Goal: Information Seeking & Learning: Learn about a topic

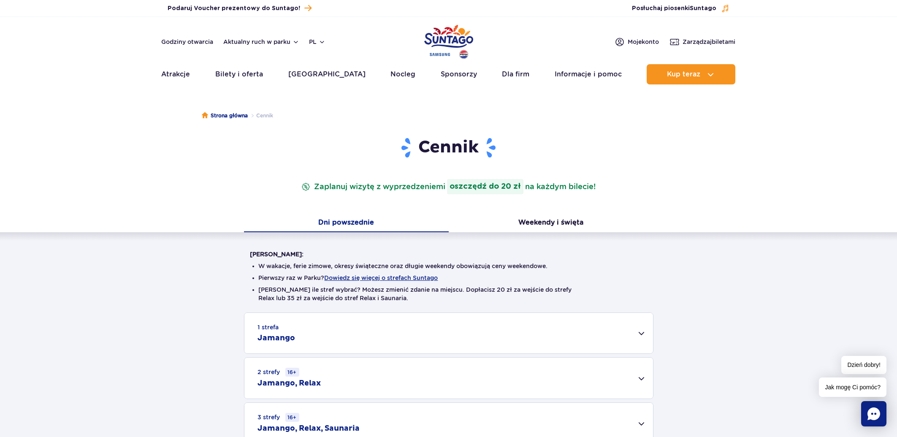
click at [120, 284] on div "Warto wiedzieć: W wakacje, ferie zimowe, okresy świąteczne oraz długie weekendy…" at bounding box center [448, 338] width 897 height 212
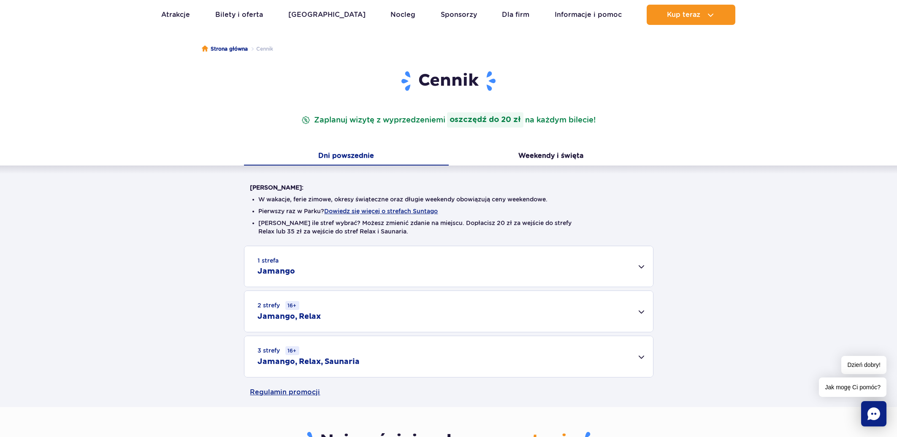
scroll to position [75, 0]
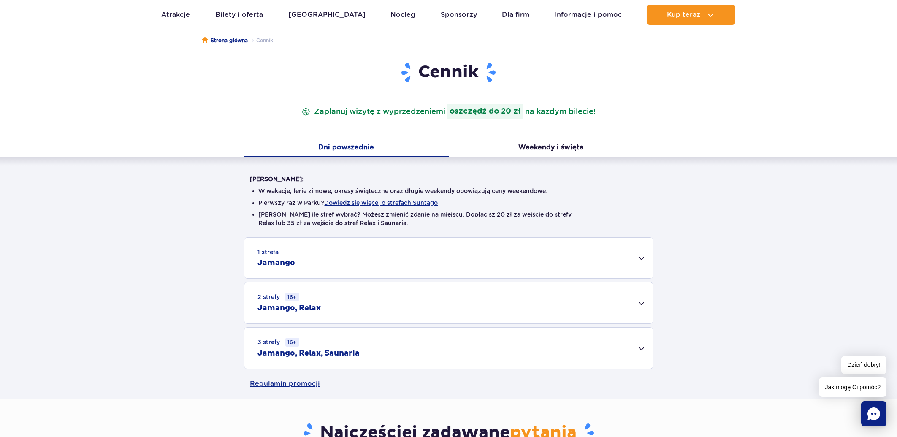
click at [587, 258] on div "1 strefa Jamango" at bounding box center [448, 258] width 409 height 41
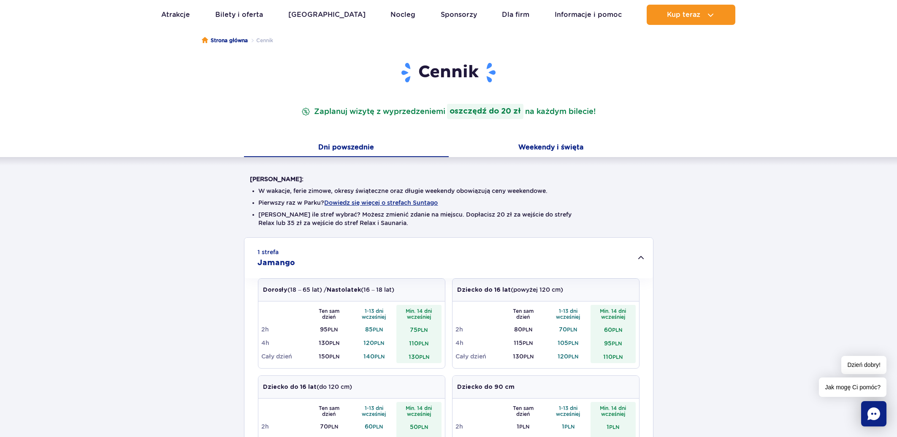
click at [552, 149] on button "Weekendy i święta" at bounding box center [551, 148] width 205 height 18
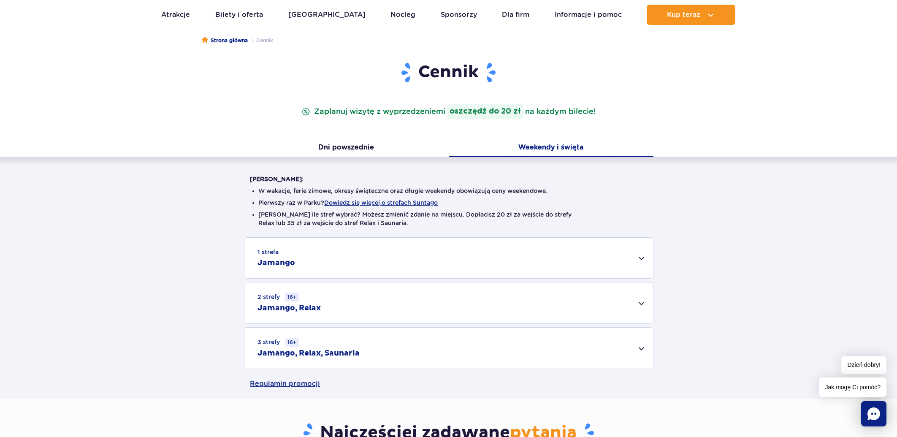
click at [617, 258] on div "1 strefa Jamango" at bounding box center [448, 258] width 409 height 41
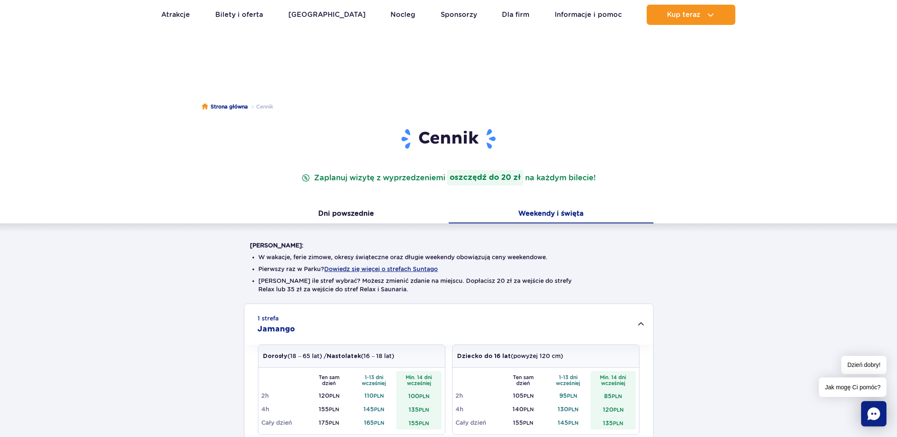
scroll to position [0, 0]
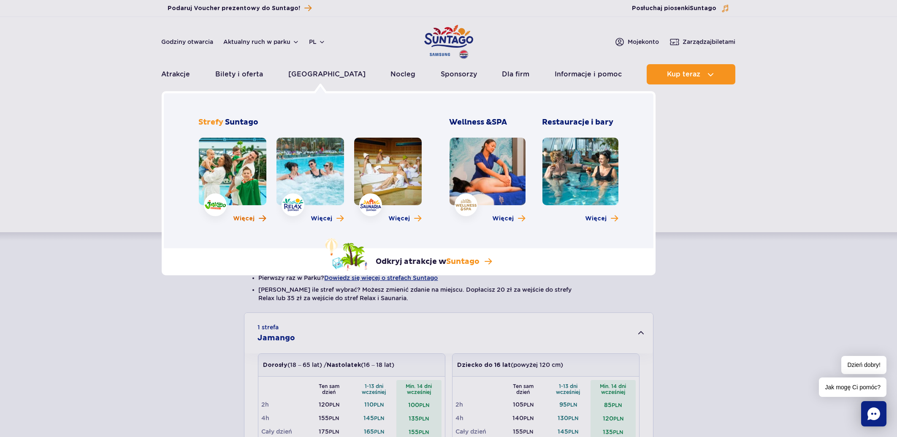
click at [245, 220] on span "Więcej" at bounding box center [244, 218] width 22 height 8
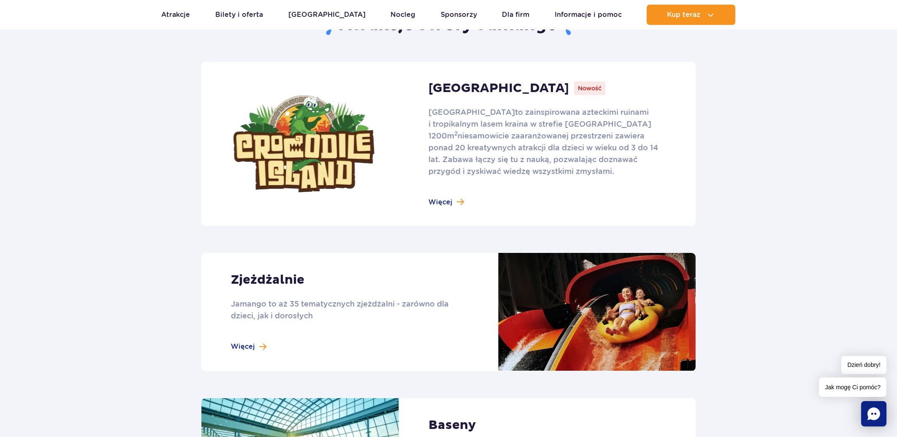
scroll to position [551, 0]
